Goal: Entertainment & Leisure: Consume media (video, audio)

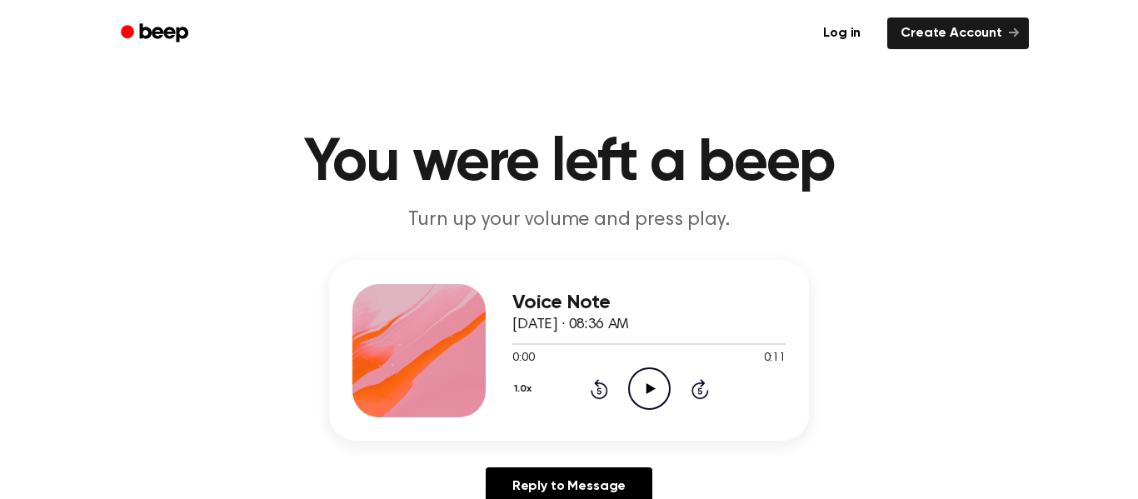
click at [655, 386] on icon "Play Audio" at bounding box center [649, 389] width 43 height 43
click at [648, 401] on icon "Play Audio" at bounding box center [649, 389] width 43 height 43
